Goal: Task Accomplishment & Management: Use online tool/utility

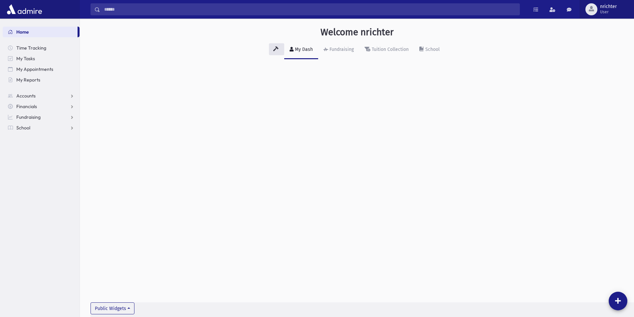
click at [603, 9] on span "nrichter" at bounding box center [608, 6] width 17 height 5
drag, startPoint x: 480, startPoint y: 127, endPoint x: 487, endPoint y: 121, distance: 9.2
click at [480, 127] on div "Welcome nrichter My Dash Fundraising Tuition Collection School Public Widgets" at bounding box center [357, 168] width 554 height 298
click at [23, 126] on span "School" at bounding box center [23, 128] width 14 height 6
click at [37, 147] on span "Attendance" at bounding box center [32, 149] width 25 height 6
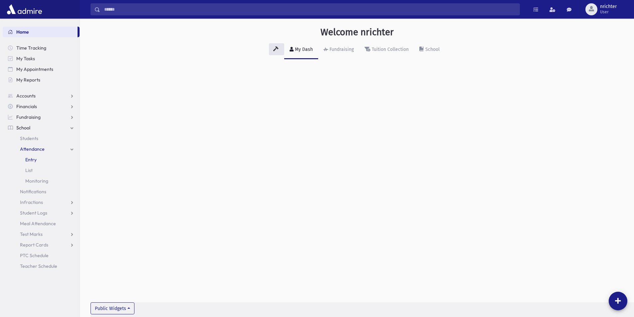
click at [42, 160] on link "Entry" at bounding box center [41, 159] width 77 height 11
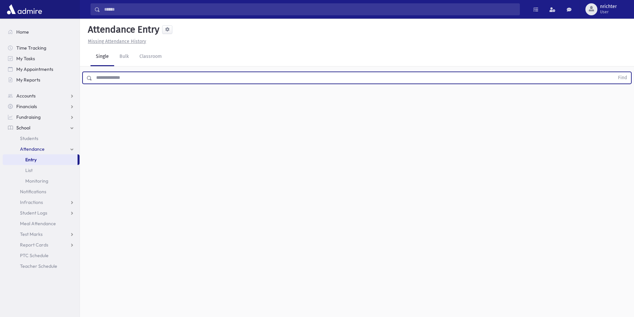
click at [141, 77] on input "text" at bounding box center [353, 78] width 522 height 12
type input "****"
click at [614, 72] on button "Find" at bounding box center [622, 77] width 17 height 11
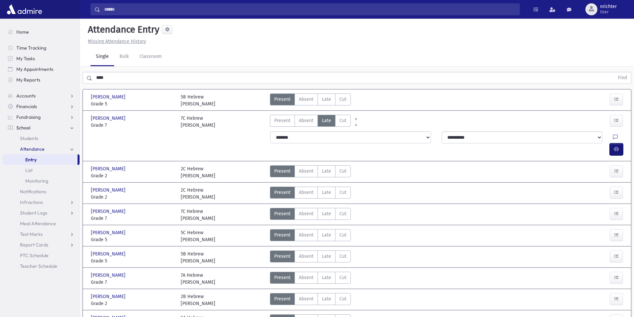
drag, startPoint x: 619, startPoint y: 137, endPoint x: 551, endPoint y: 139, distance: 67.9
click at [619, 143] on button "button" at bounding box center [615, 149] width 13 height 12
click at [590, 137] on select "**********" at bounding box center [521, 137] width 161 height 12
click at [569, 39] on div "Missing Attendance History" at bounding box center [356, 41] width 543 height 7
click at [29, 141] on span "Students" at bounding box center [29, 138] width 18 height 6
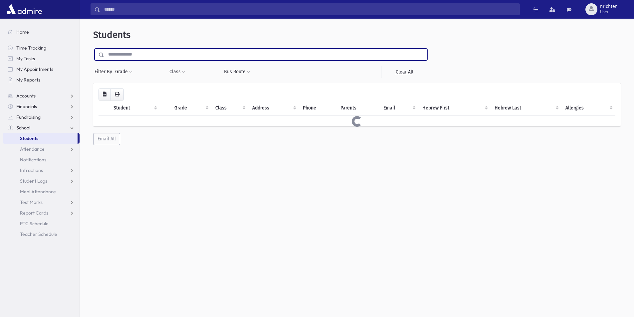
click at [133, 56] on input "text" at bounding box center [265, 55] width 323 height 12
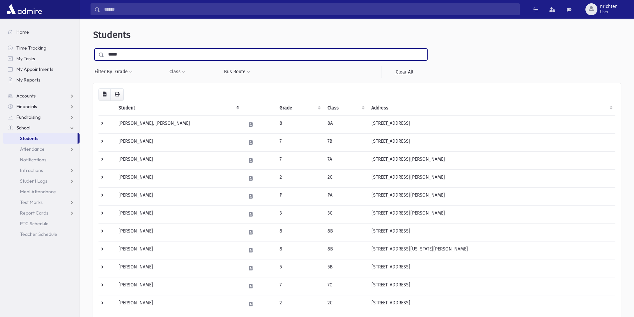
type input "*****"
click at [93, 49] on input "submit" at bounding box center [102, 53] width 19 height 9
